Goal: Task Accomplishment & Management: Use online tool/utility

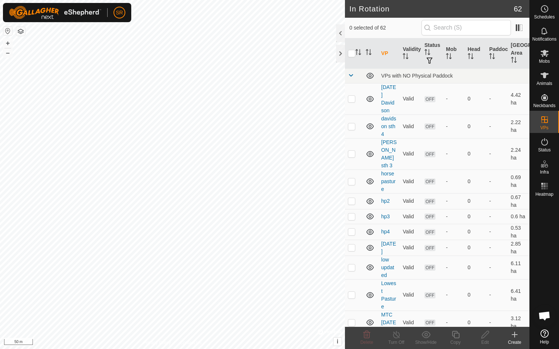
checkbox input "true"
click at [455, 337] on icon at bounding box center [455, 334] width 9 height 9
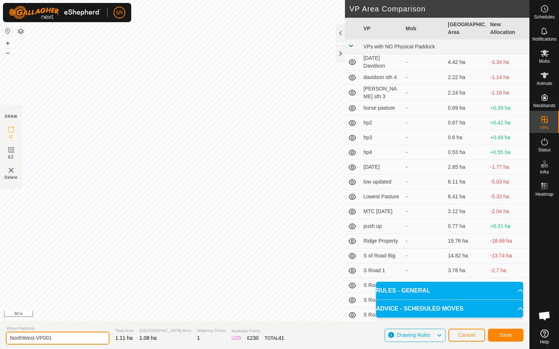
drag, startPoint x: 54, startPoint y: 338, endPoint x: 0, endPoint y: 335, distance: 54.0
click at [0, 336] on section "Virtual Paddock NorthWest-VP001 Total Area 1.11 ha Grazing Area 1.08 ha Waterin…" at bounding box center [264, 335] width 529 height 28
type input "Temp [DATE]"
click at [504, 336] on span "Save" at bounding box center [505, 335] width 13 height 6
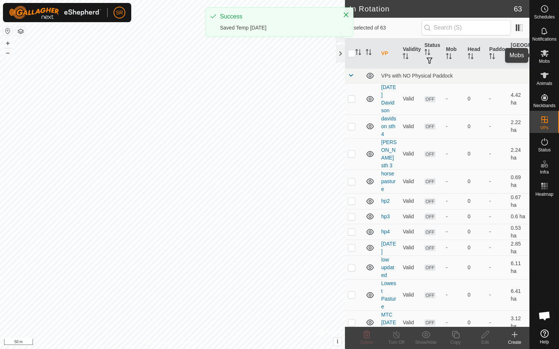
click at [547, 58] on es-mob-svg-icon at bounding box center [544, 53] width 13 height 12
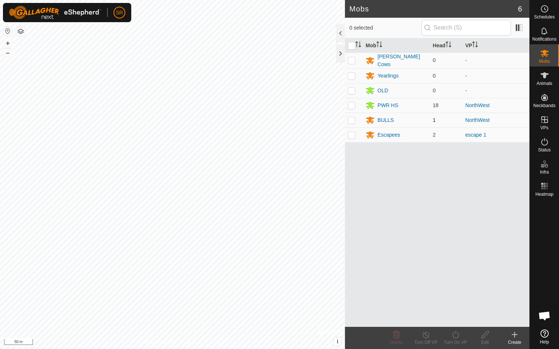
click at [352, 119] on p-checkbox at bounding box center [351, 120] width 7 height 6
checkbox input "true"
click at [352, 106] on p-checkbox at bounding box center [351, 105] width 7 height 6
checkbox input "true"
click at [453, 339] on div "Turn On VP" at bounding box center [456, 342] width 30 height 7
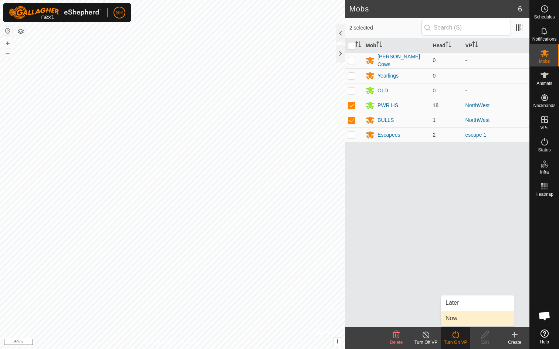
click at [456, 323] on link "Now" at bounding box center [477, 318] width 73 height 15
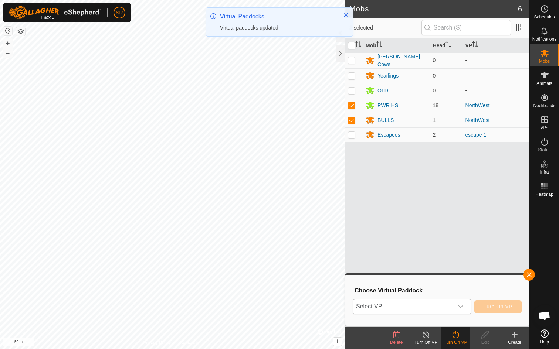
click at [430, 302] on span "Select VP" at bounding box center [403, 306] width 100 height 15
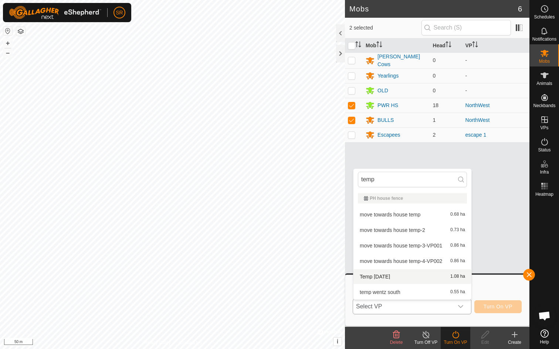
type input "temp"
click at [388, 277] on li "Temp [DATE] 1.08 ha" at bounding box center [412, 276] width 118 height 15
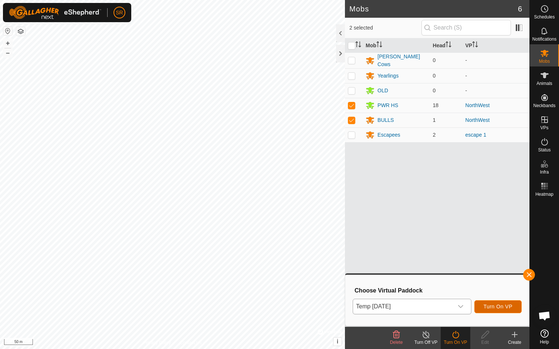
click at [507, 307] on span "Turn On VP" at bounding box center [497, 307] width 29 height 6
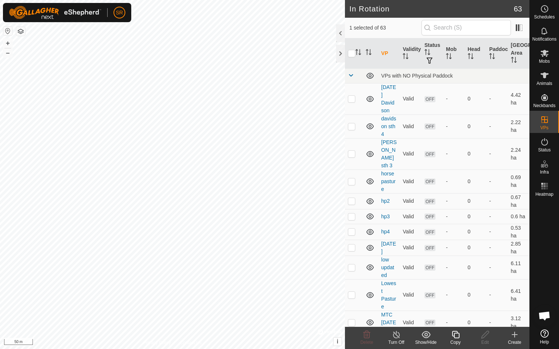
click at [457, 336] on icon at bounding box center [455, 334] width 9 height 9
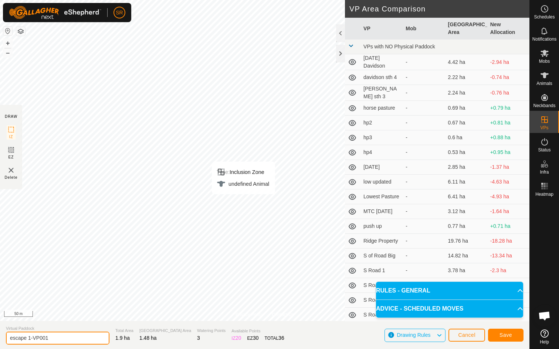
drag, startPoint x: 50, startPoint y: 340, endPoint x: 29, endPoint y: 340, distance: 21.1
click at [29, 340] on input "escape 1-VP001" at bounding box center [57, 338] width 103 height 13
type input "escapees 2"
click at [508, 335] on span "Save" at bounding box center [505, 335] width 13 height 6
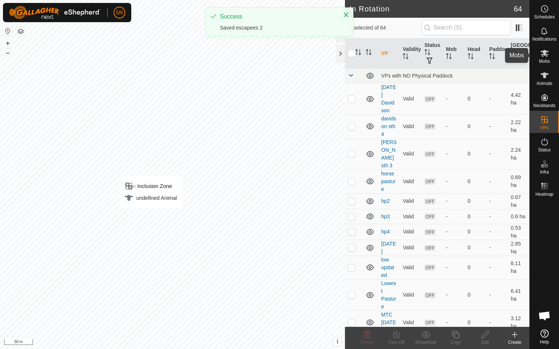
click at [543, 61] on span "Mobs" at bounding box center [544, 61] width 11 height 4
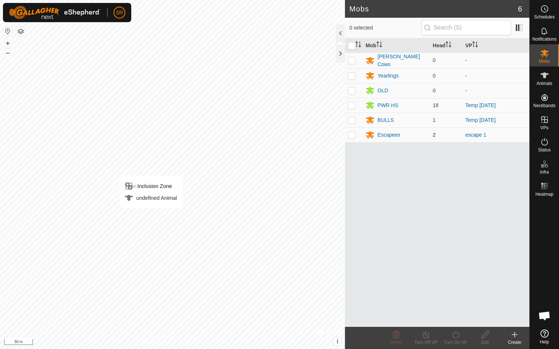
click at [351, 134] on p-checkbox at bounding box center [351, 135] width 7 height 6
checkbox input "true"
click at [458, 341] on div "Turn On VP" at bounding box center [456, 342] width 30 height 7
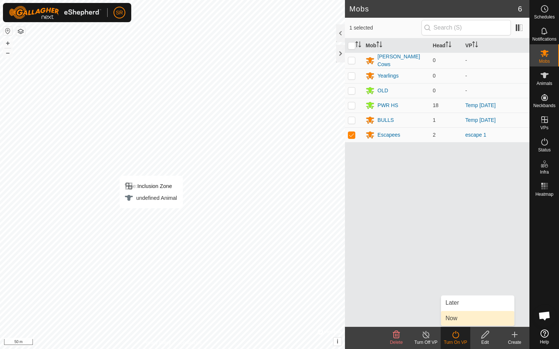
click at [458, 317] on link "Now" at bounding box center [477, 318] width 73 height 15
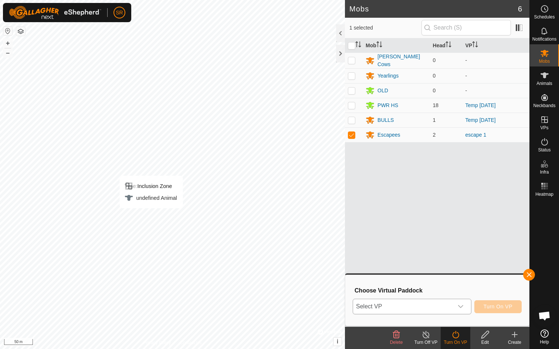
click at [459, 309] on icon "dropdown trigger" at bounding box center [461, 307] width 6 height 6
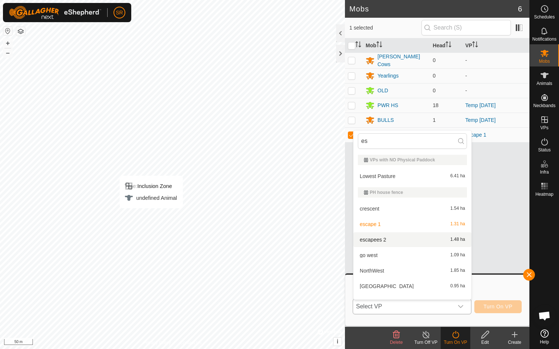
type input "es"
click at [370, 238] on li "escapees 2 1.48 ha" at bounding box center [412, 239] width 118 height 15
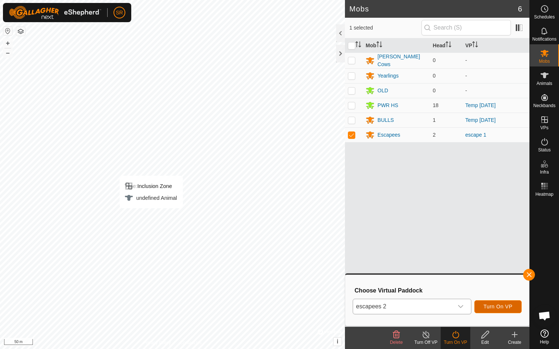
click at [496, 309] on span "Turn On VP" at bounding box center [497, 307] width 29 height 6
